Goal: Information Seeking & Learning: Learn about a topic

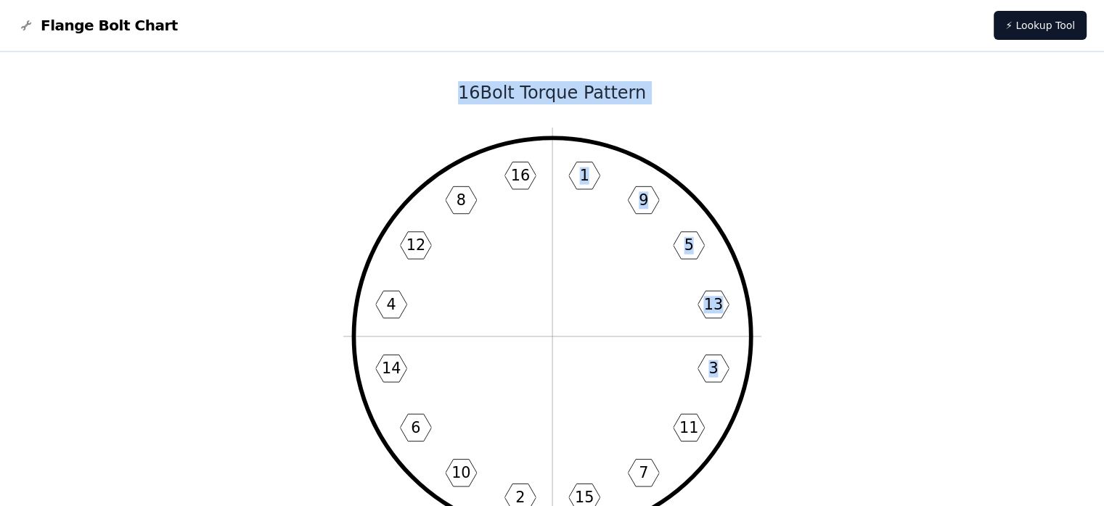
drag, startPoint x: 464, startPoint y: 83, endPoint x: 778, endPoint y: 413, distance: 455.3
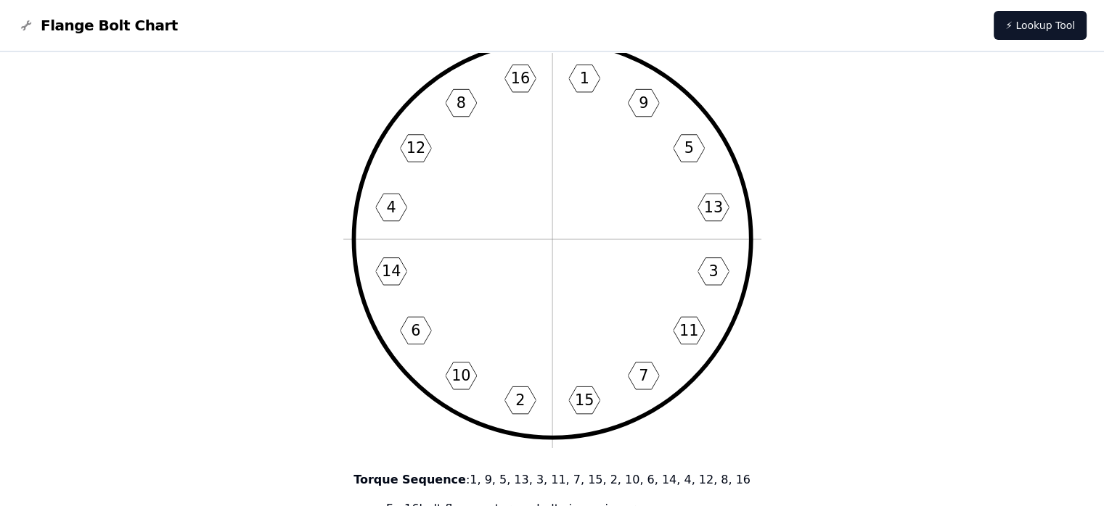
scroll to position [73, 0]
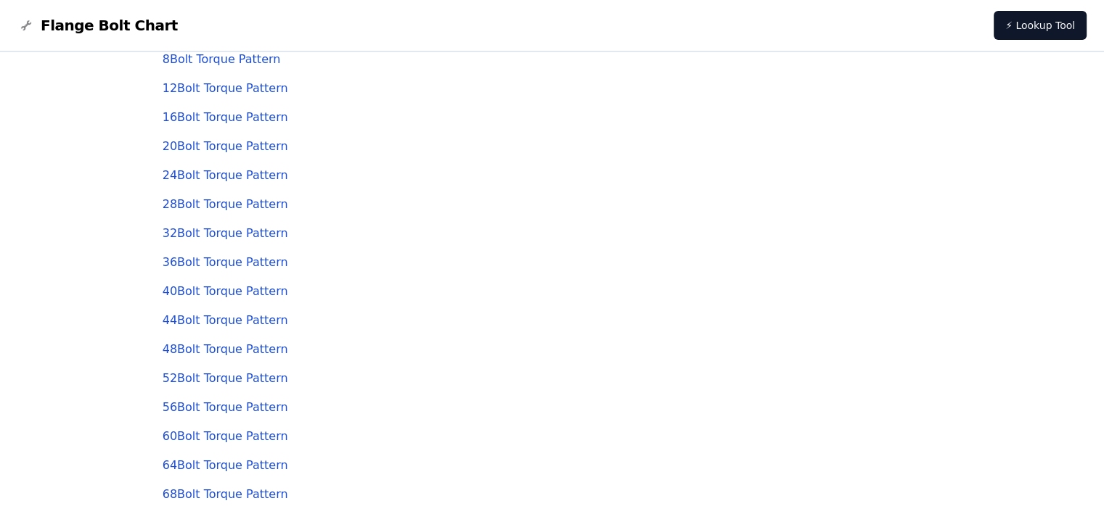
scroll to position [145, 0]
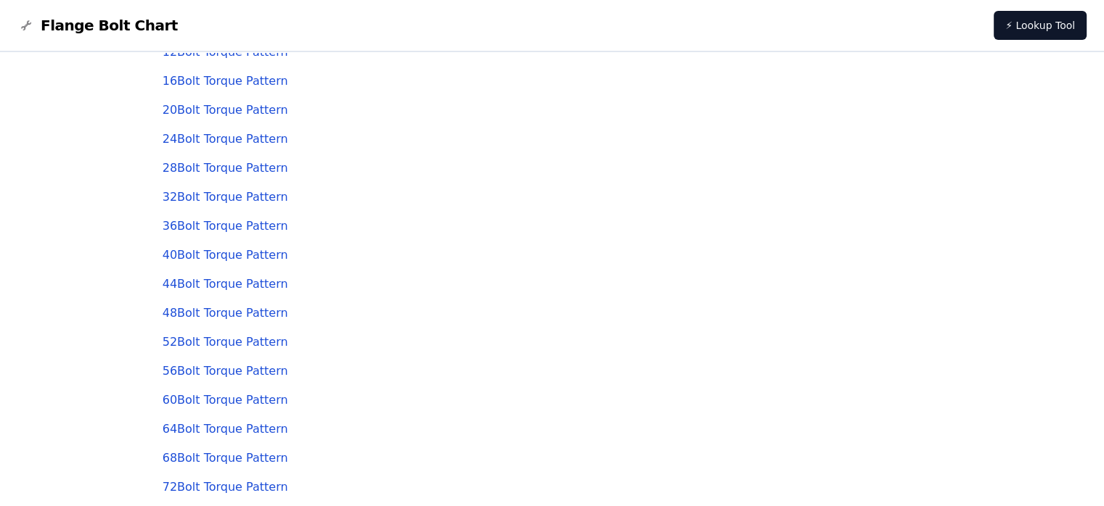
click at [192, 167] on link "28 Bolt Torque Pattern" at bounding box center [226, 168] width 126 height 14
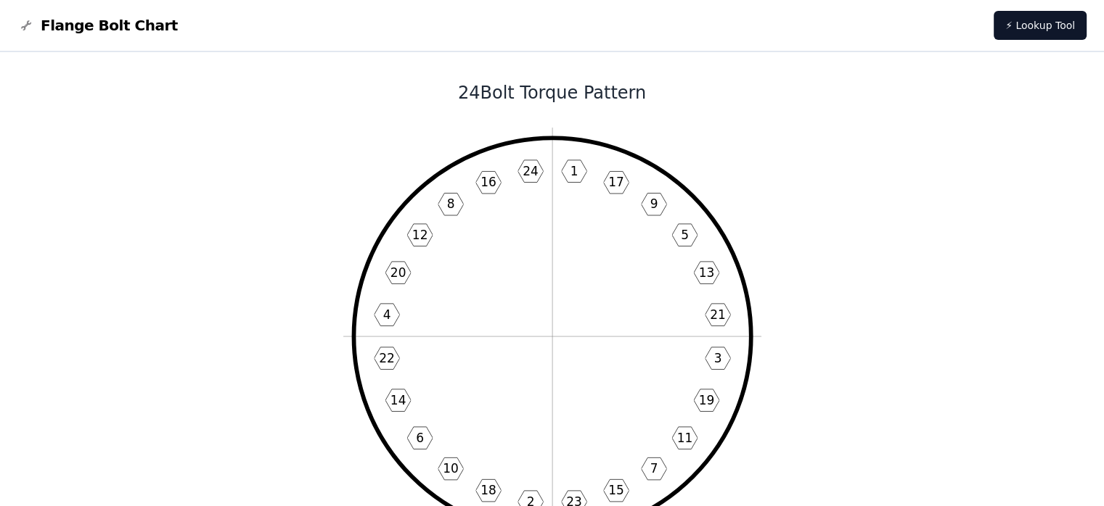
scroll to position [73, 0]
